Goal: Information Seeking & Learning: Learn about a topic

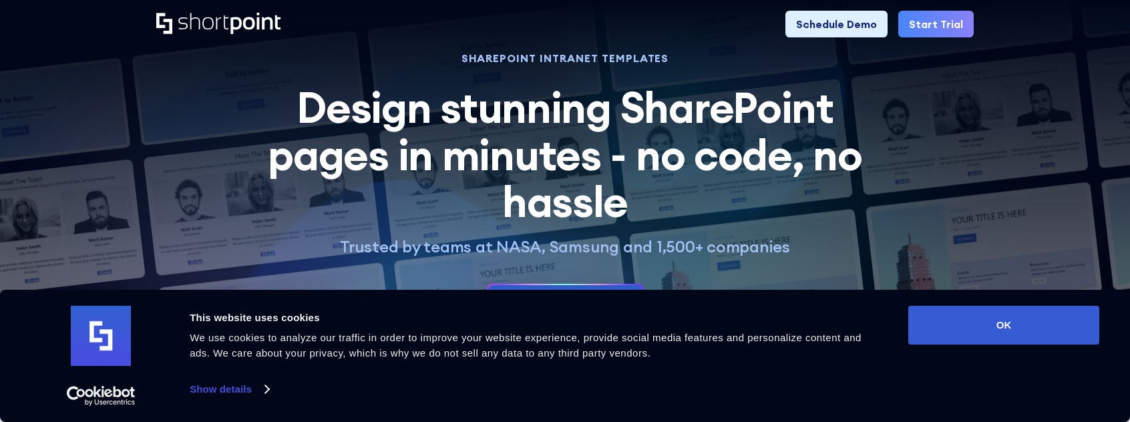
click at [204, 388] on link "Show details" at bounding box center [229, 389] width 79 height 20
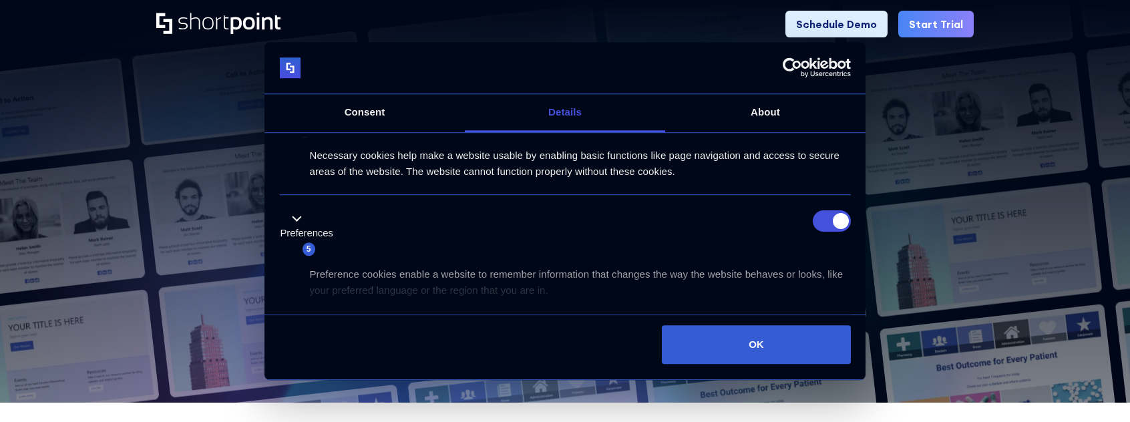
scroll to position [67, 0]
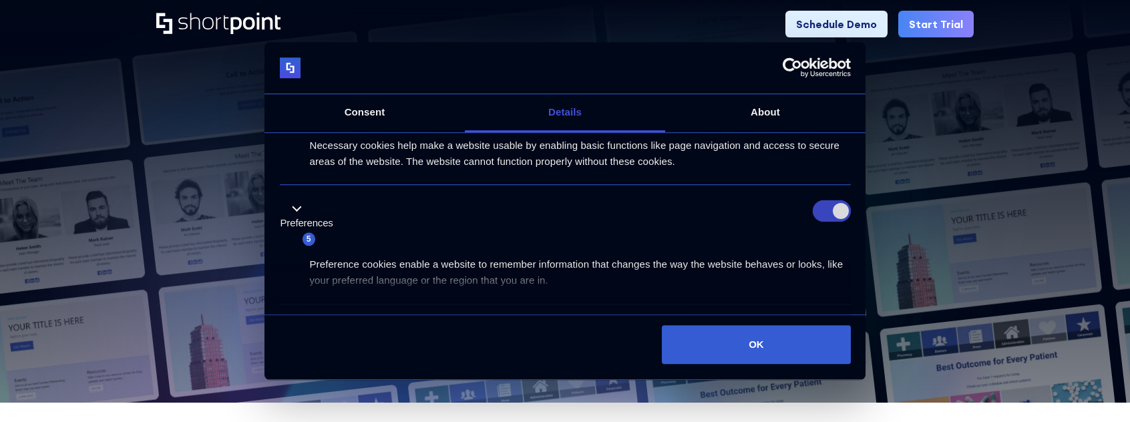
click at [818, 214] on input "Preferences" at bounding box center [832, 210] width 38 height 21
checkbox input "false"
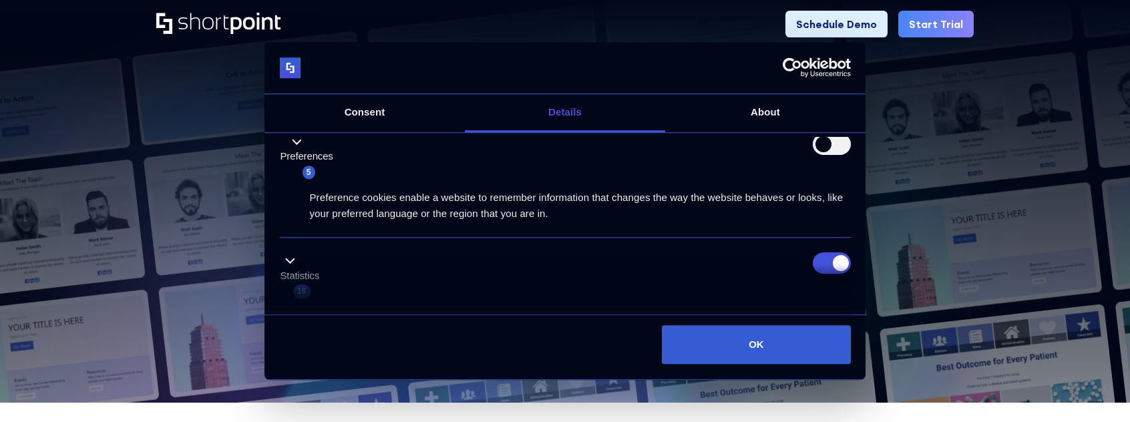
scroll to position [200, 0]
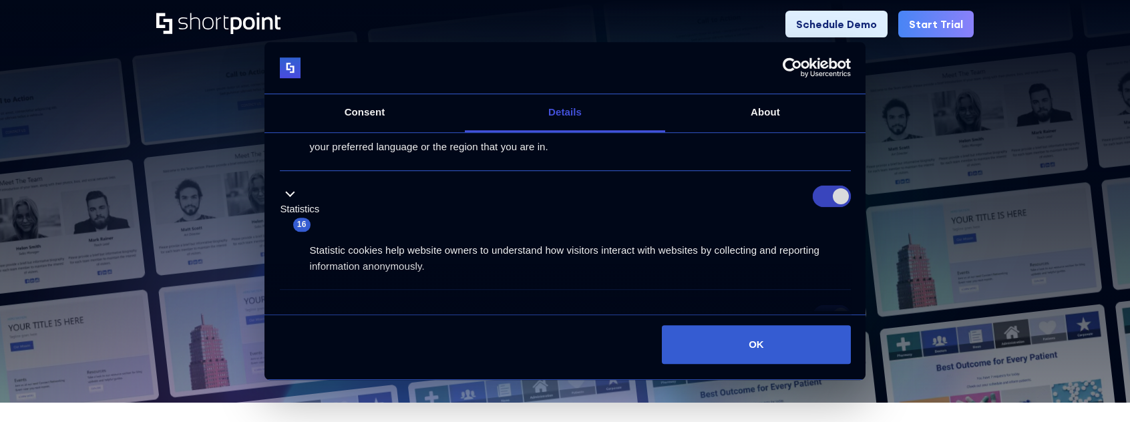
click at [817, 196] on input "Statistics" at bounding box center [832, 196] width 38 height 21
checkbox input "false"
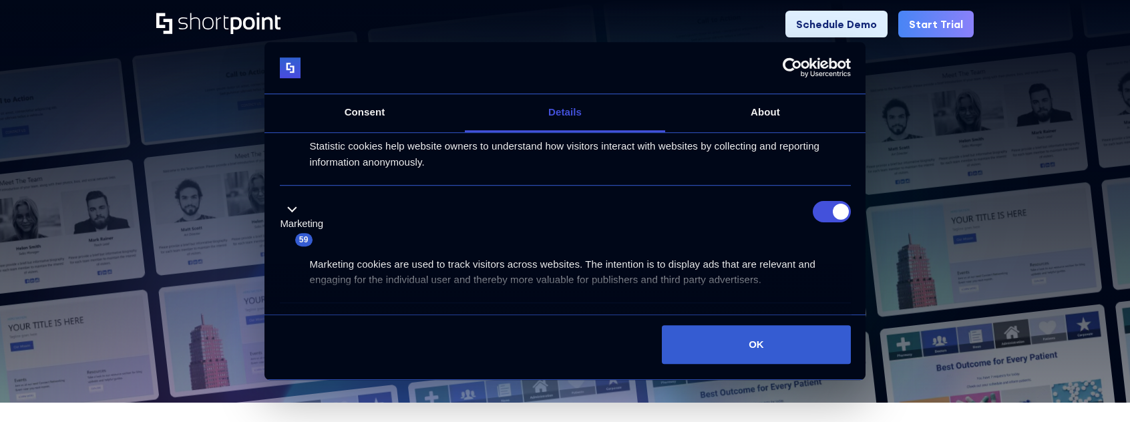
scroll to position [267, 0]
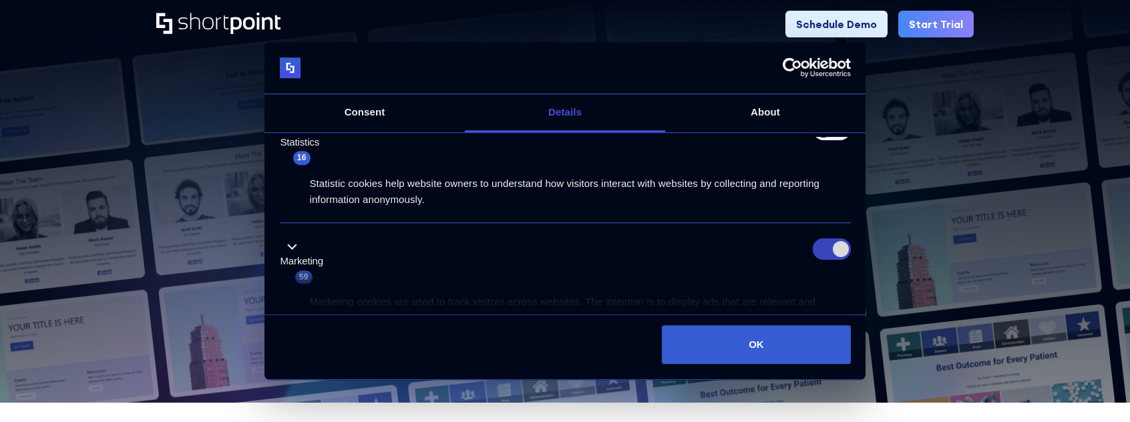
click at [813, 246] on input "Marketing" at bounding box center [832, 248] width 38 height 21
checkbox input "false"
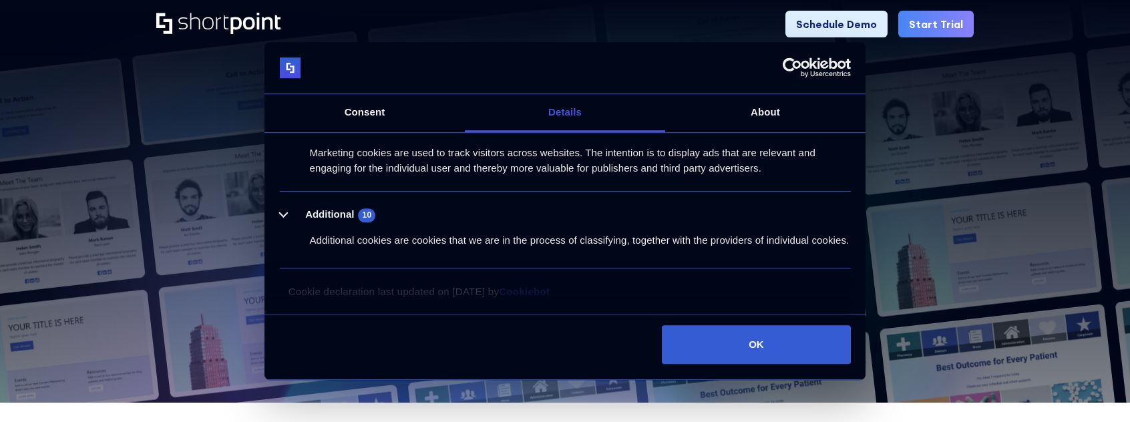
scroll to position [427, 0]
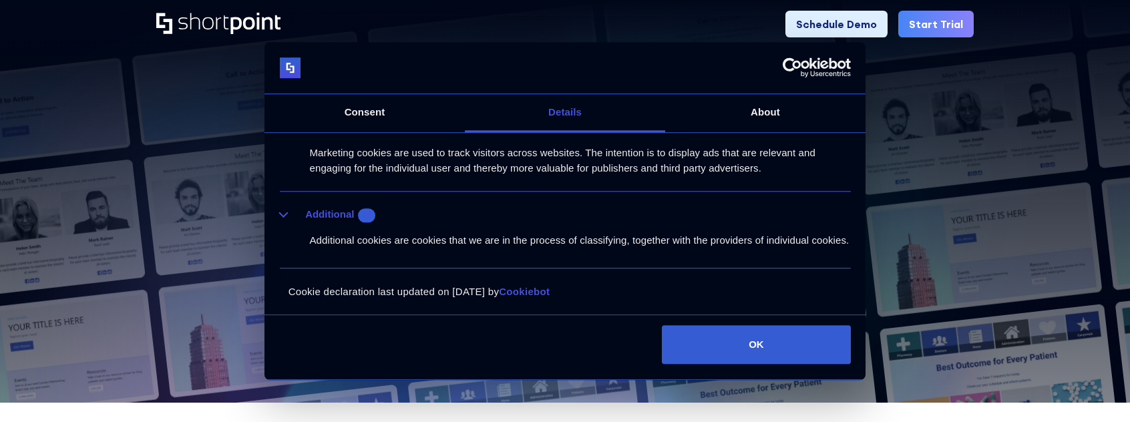
click at [285, 207] on button "Additional 10" at bounding box center [332, 215] width 104 height 17
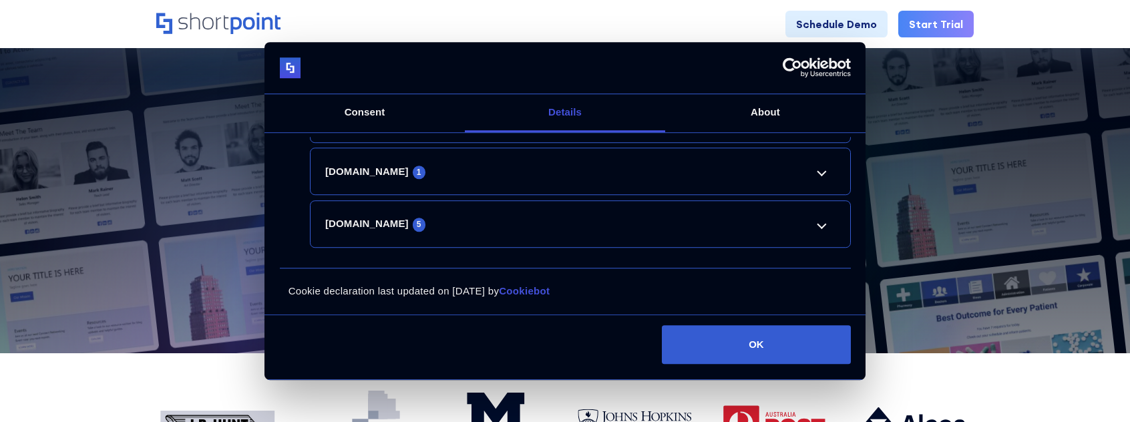
scroll to position [67, 0]
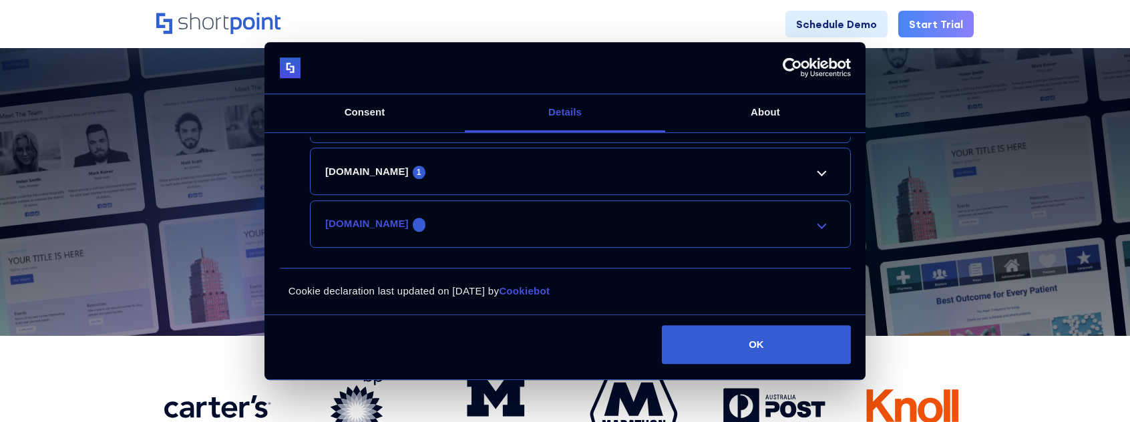
click at [817, 231] on link "[DOMAIN_NAME] 5" at bounding box center [580, 224] width 510 height 16
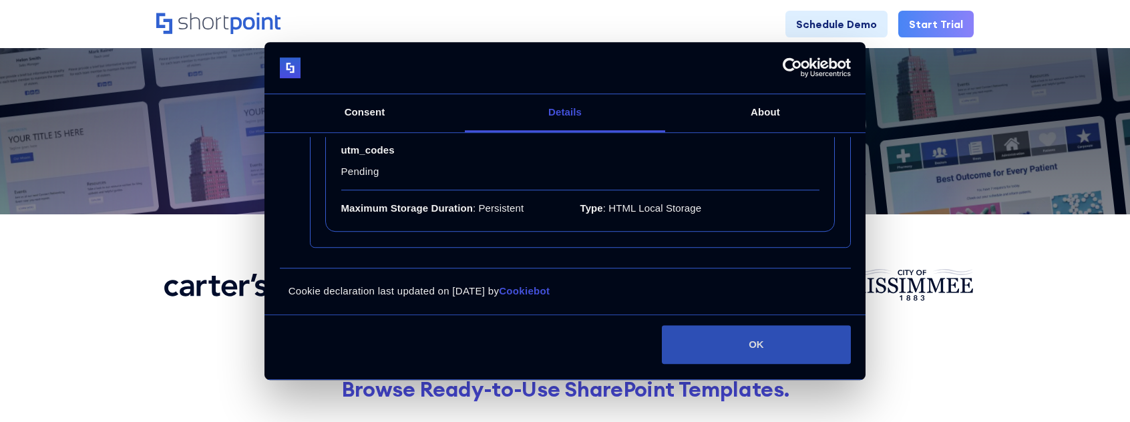
scroll to position [200, 0]
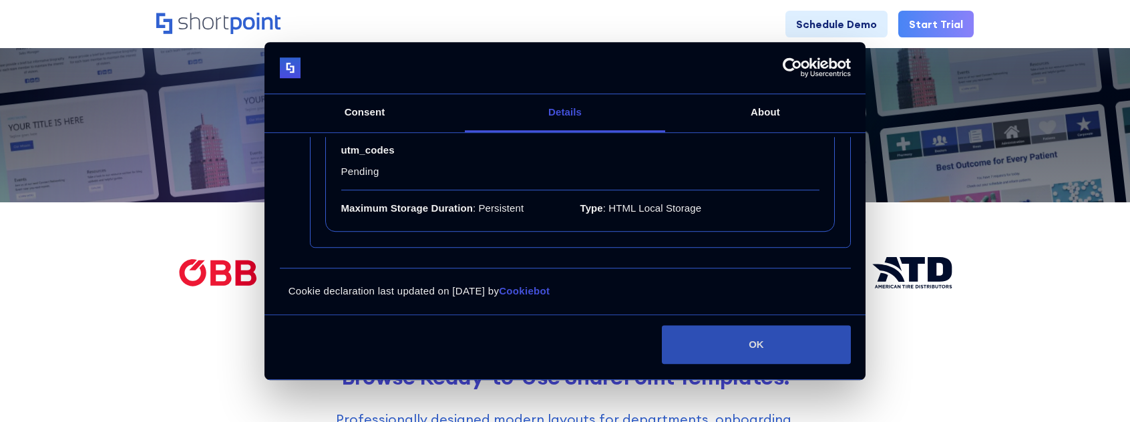
click at [780, 347] on button "OK" at bounding box center [756, 344] width 188 height 39
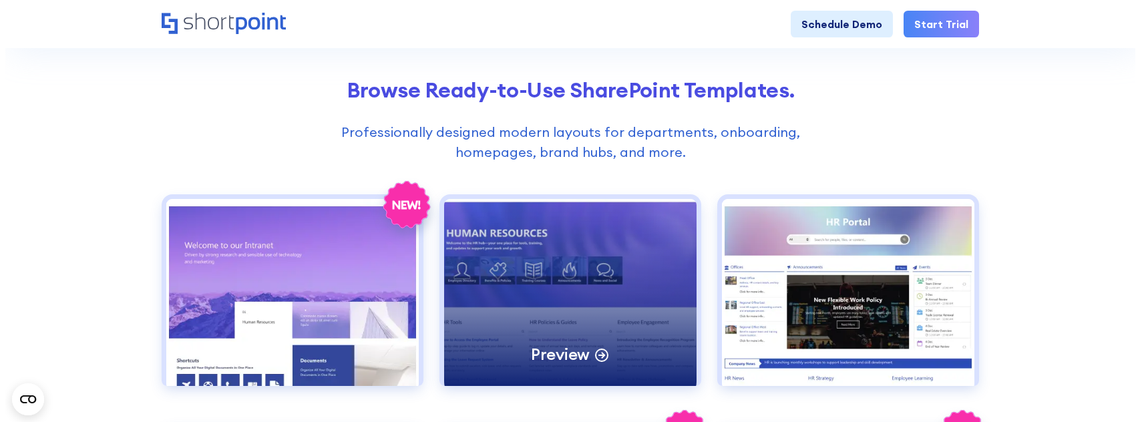
scroll to position [467, 0]
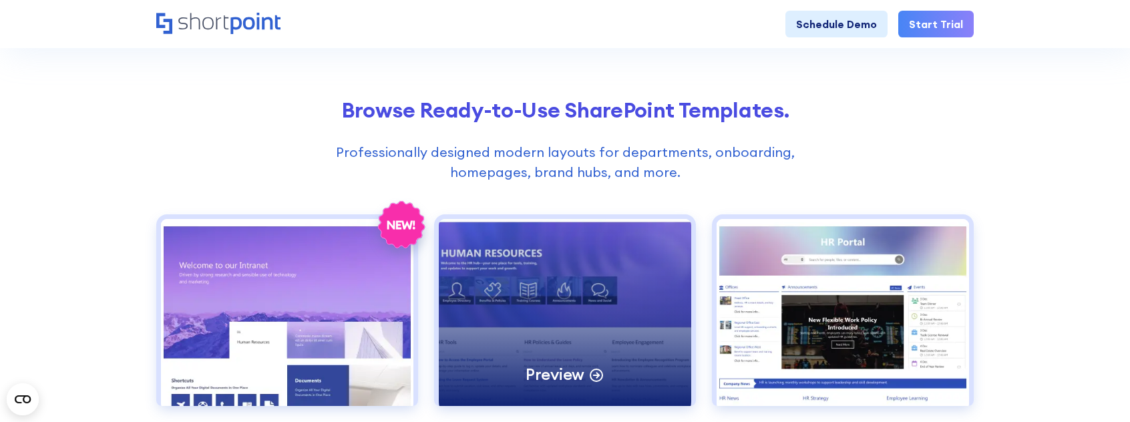
click at [565, 256] on div "Preview" at bounding box center [565, 312] width 252 height 187
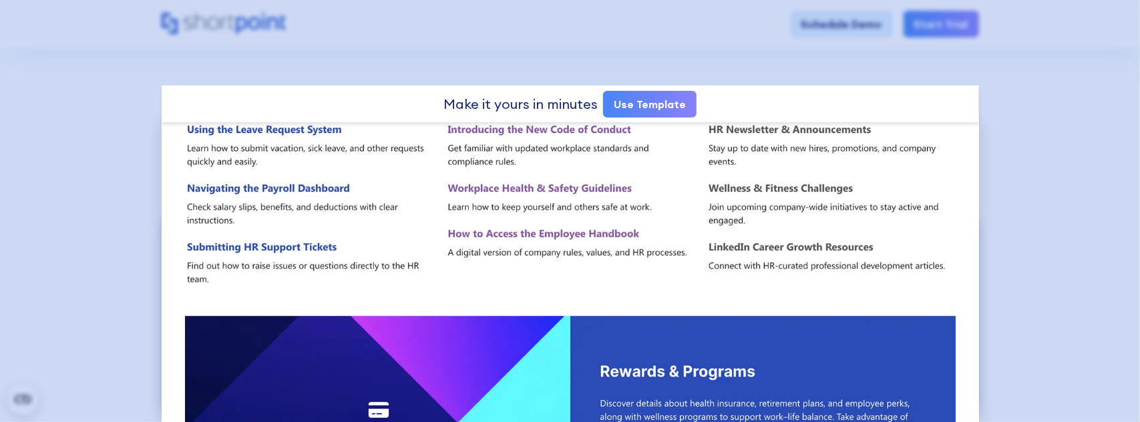
scroll to position [70, 0]
